Goal: Entertainment & Leisure: Consume media (video, audio)

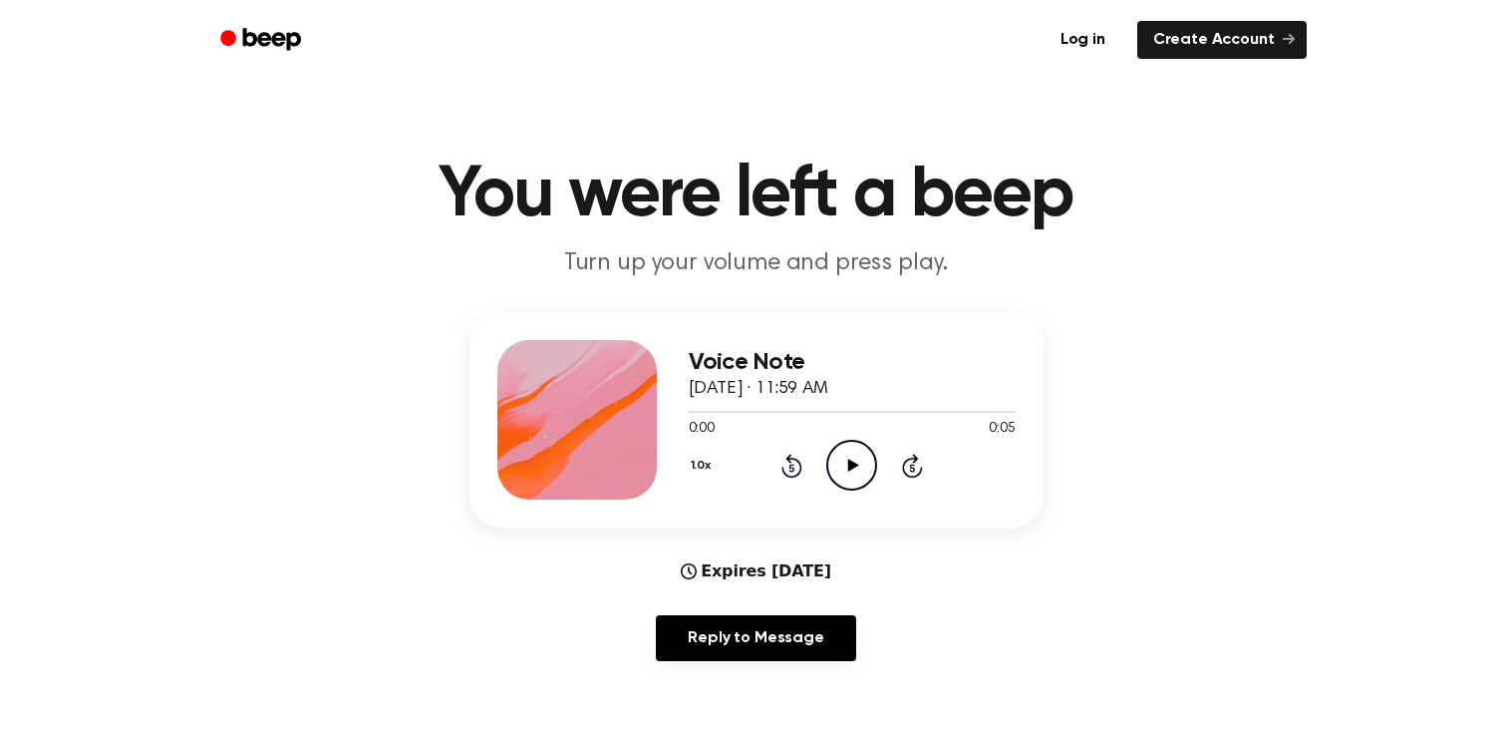
click at [869, 467] on icon "Play Audio" at bounding box center [851, 465] width 51 height 51
click at [869, 467] on icon "Pause Audio" at bounding box center [851, 465] width 51 height 51
click at [869, 467] on icon "Play Audio" at bounding box center [851, 465] width 51 height 51
click at [869, 467] on icon "Pause Audio" at bounding box center [851, 465] width 51 height 51
click at [837, 459] on icon "Play Audio" at bounding box center [851, 465] width 51 height 51
